Goal: Find specific page/section: Find specific page/section

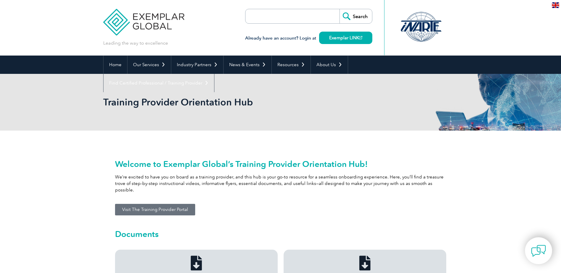
click at [20, 100] on div "Training Provider Orientation Hub" at bounding box center [280, 102] width 561 height 57
click at [113, 65] on link "Home" at bounding box center [115, 65] width 24 height 18
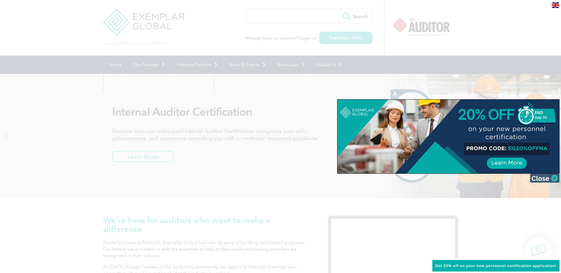
click at [555, 179] on img at bounding box center [544, 178] width 30 height 9
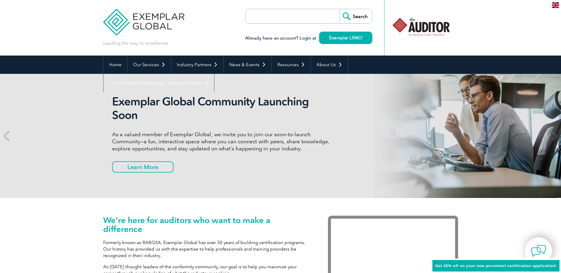
click at [293, 13] on input "search" at bounding box center [279, 16] width 62 height 14
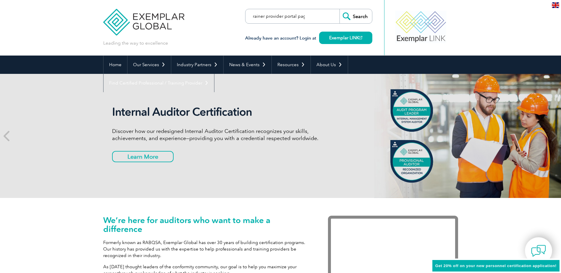
scroll to position [0, 4]
type input "trainer provider portal page"
click at [339, 9] on input "Search" at bounding box center [355, 16] width 33 height 14
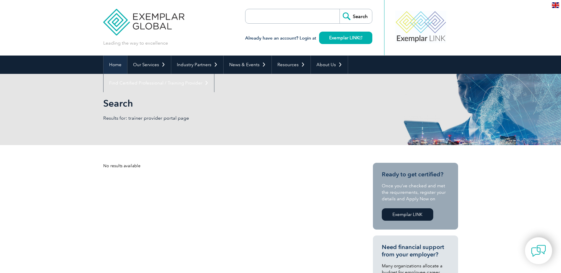
click at [117, 61] on link "Home" at bounding box center [115, 65] width 24 height 18
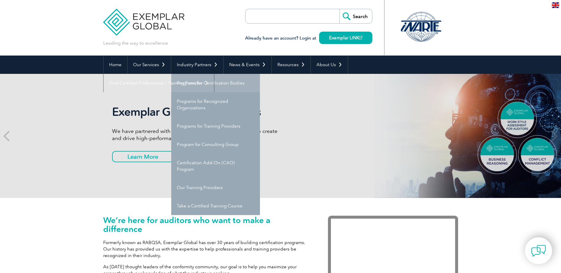
click at [206, 79] on link "Programs for Certification Bodies" at bounding box center [215, 83] width 89 height 18
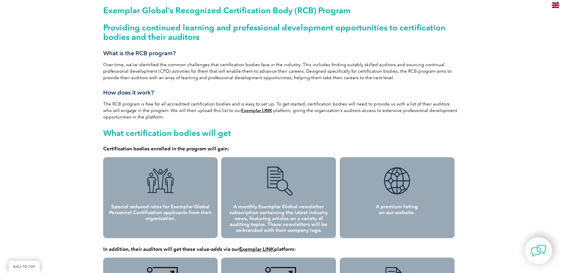
scroll to position [118, 0]
